Goal: Navigation & Orientation: Find specific page/section

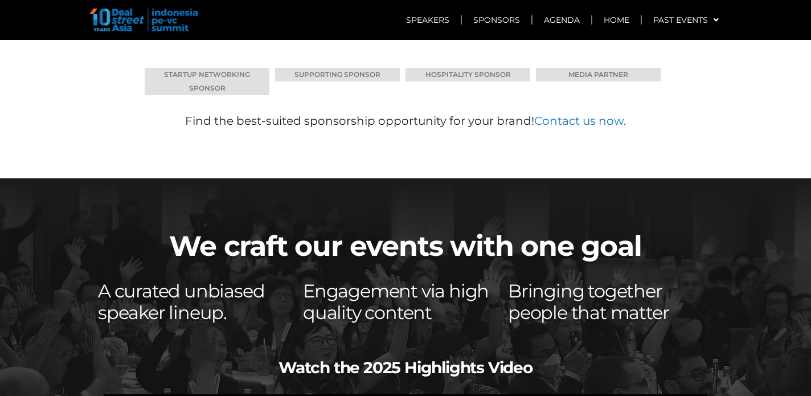
scroll to position [7409, 0]
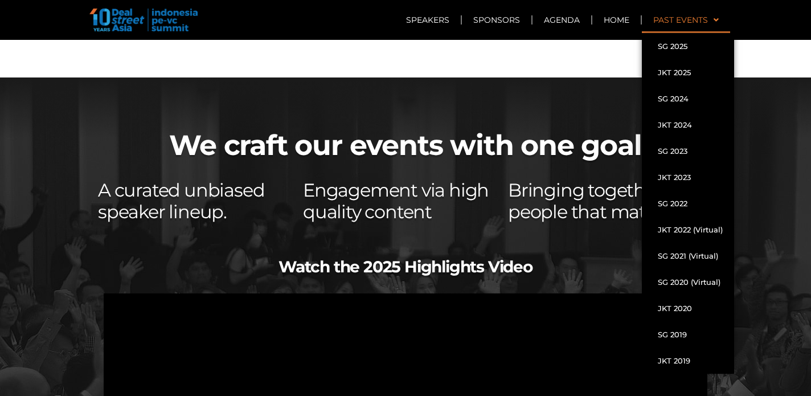
click at [660, 26] on link "Past Events" at bounding box center [686, 20] width 88 height 26
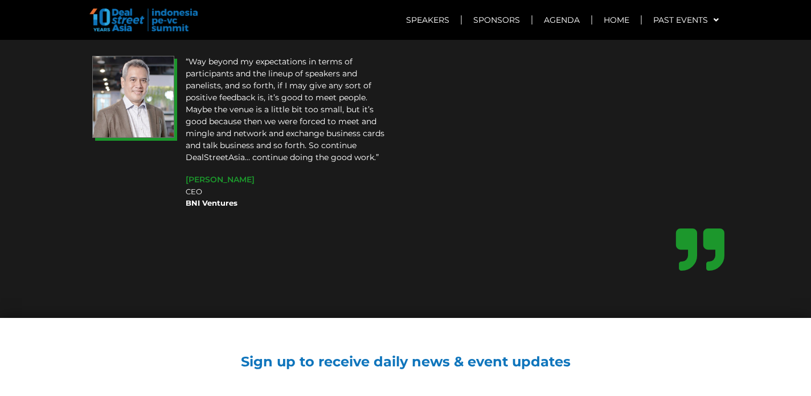
scroll to position [9442, 0]
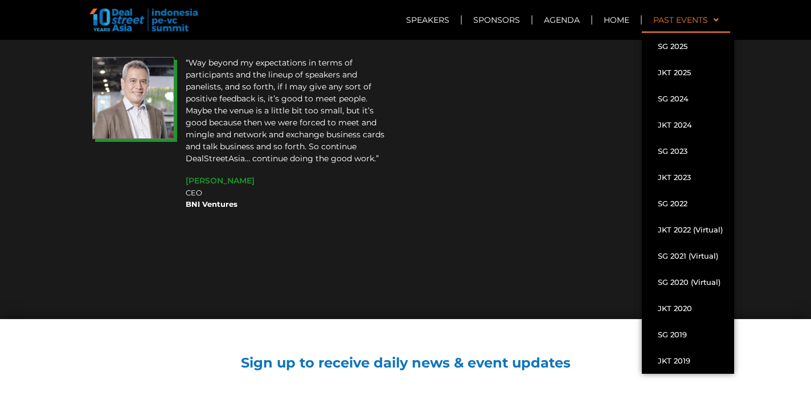
click at [705, 19] on link "Past Events" at bounding box center [686, 20] width 88 height 26
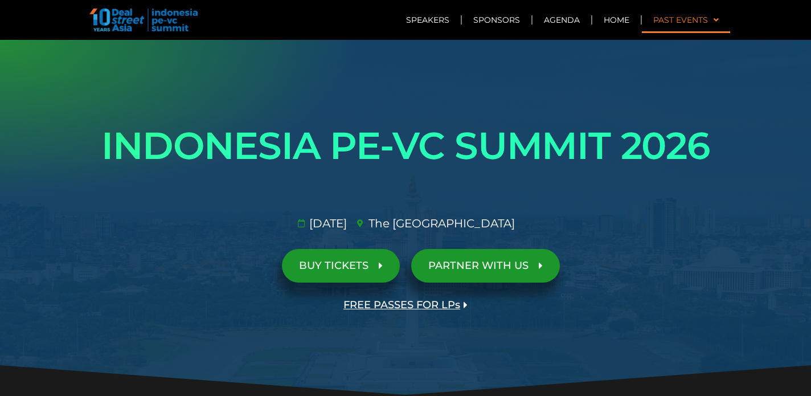
click at [704, 19] on link "Past Events" at bounding box center [686, 20] width 88 height 26
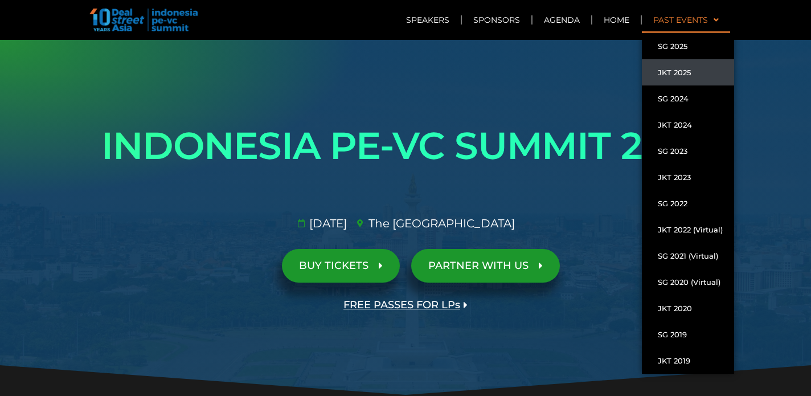
click at [676, 71] on link "JKT 2025" at bounding box center [688, 72] width 92 height 26
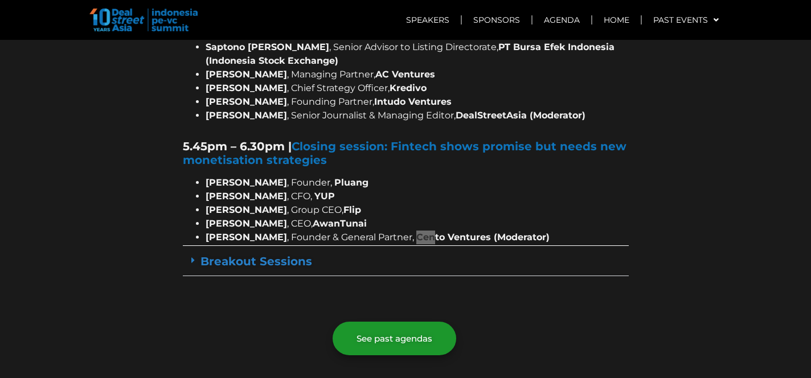
scroll to position [2058, 0]
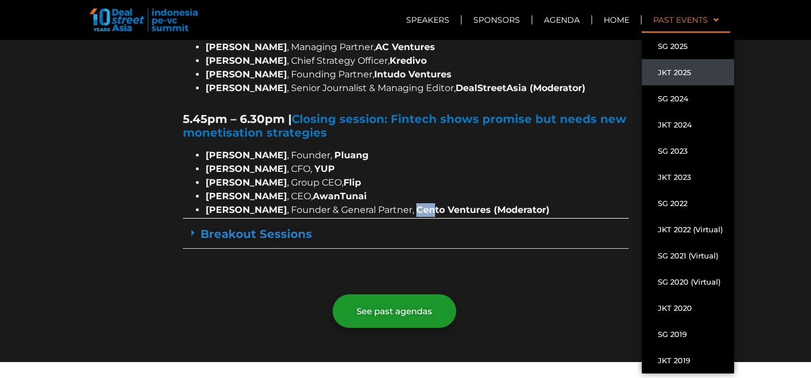
click at [690, 21] on link "Past Events" at bounding box center [686, 20] width 88 height 26
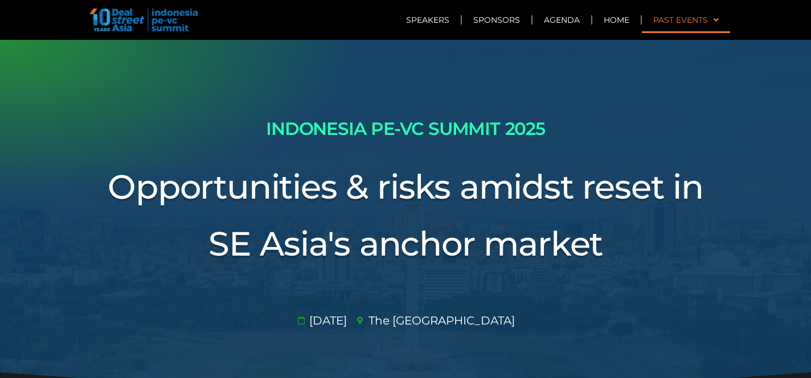
click at [690, 21] on link "Past Events" at bounding box center [686, 20] width 88 height 26
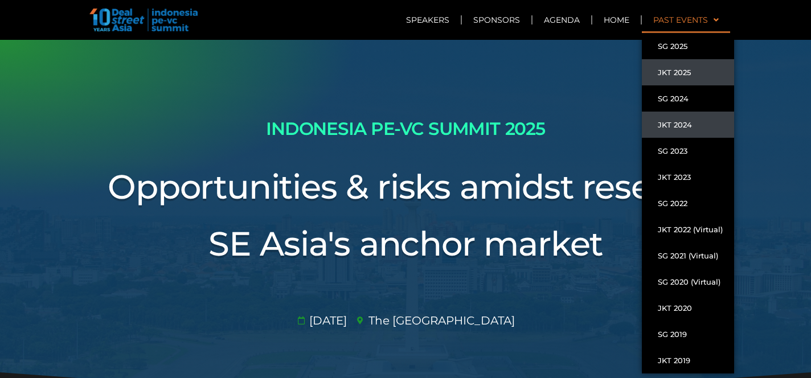
click at [671, 126] on link "JKT 2024" at bounding box center [688, 125] width 92 height 26
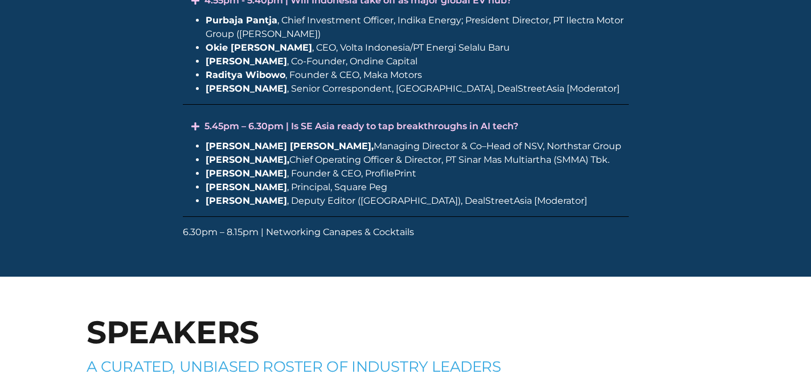
scroll to position [1445, 0]
